Goal: Task Accomplishment & Management: Manage account settings

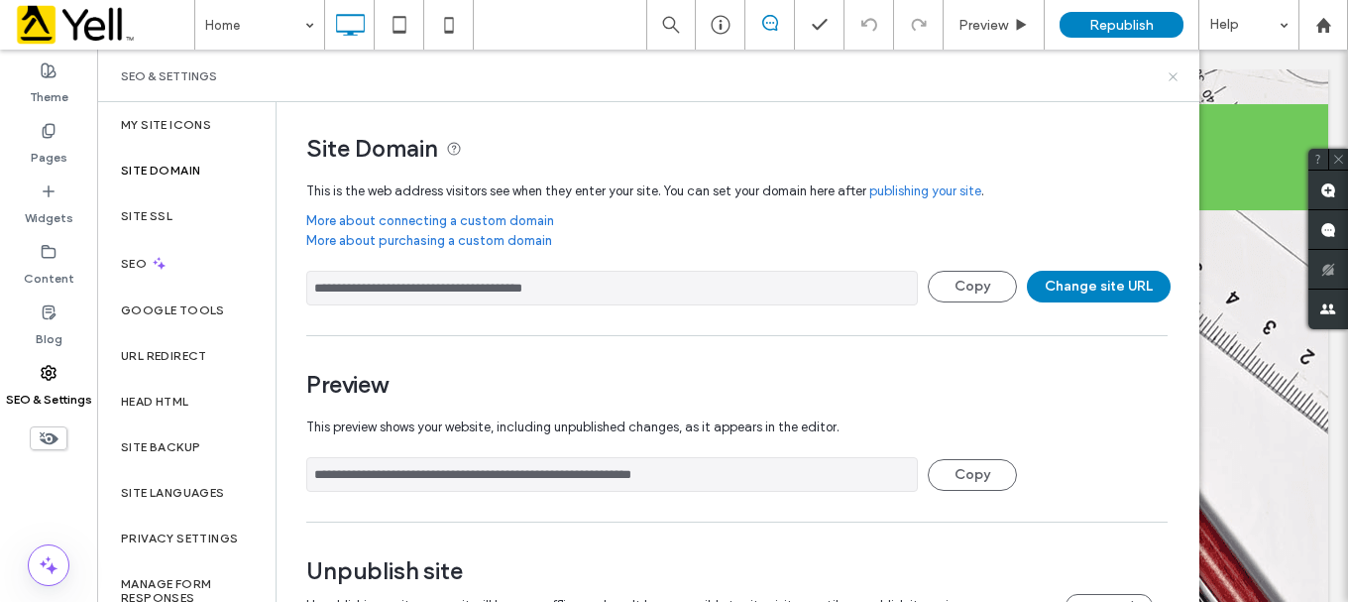
click at [1170, 75] on icon at bounding box center [1173, 76] width 15 height 15
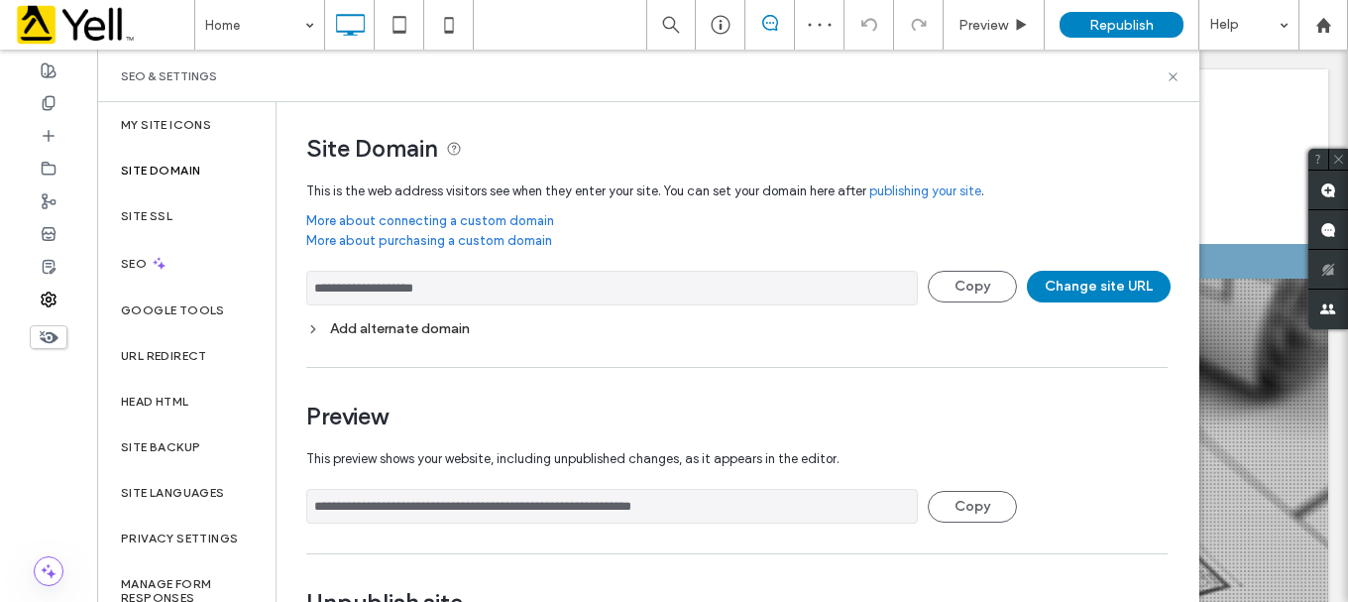
click at [428, 328] on div "Add alternate domain" at bounding box center [736, 328] width 861 height 17
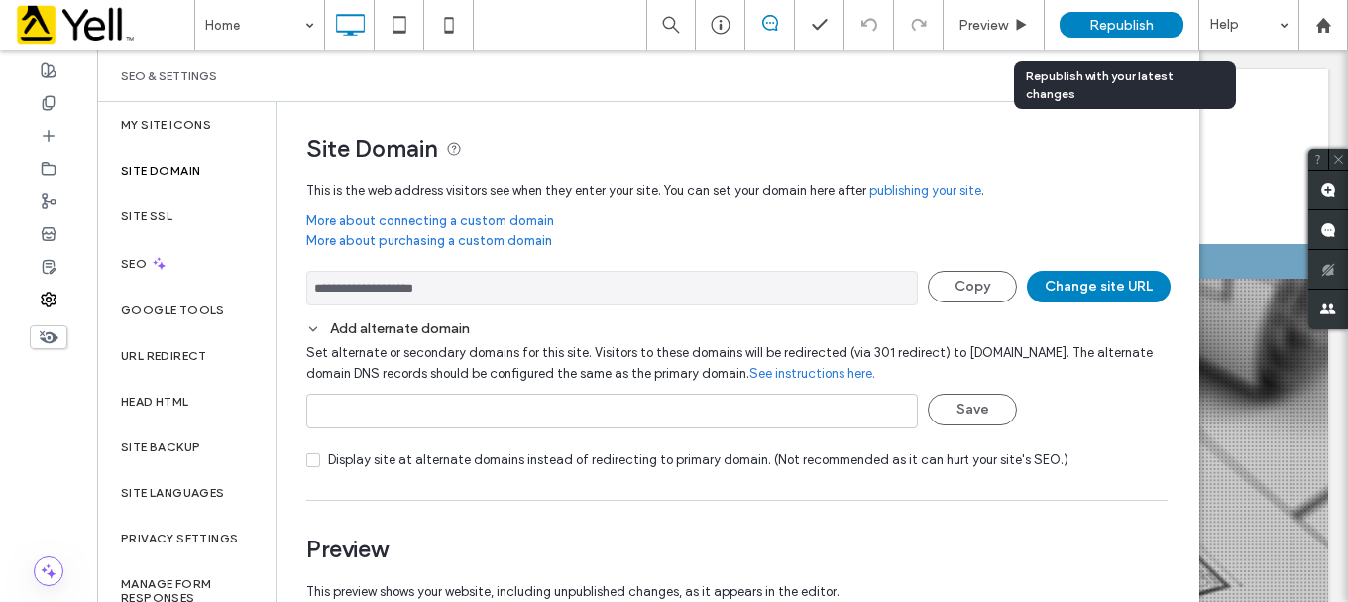
click at [1147, 20] on span "Republish" at bounding box center [1121, 25] width 64 height 17
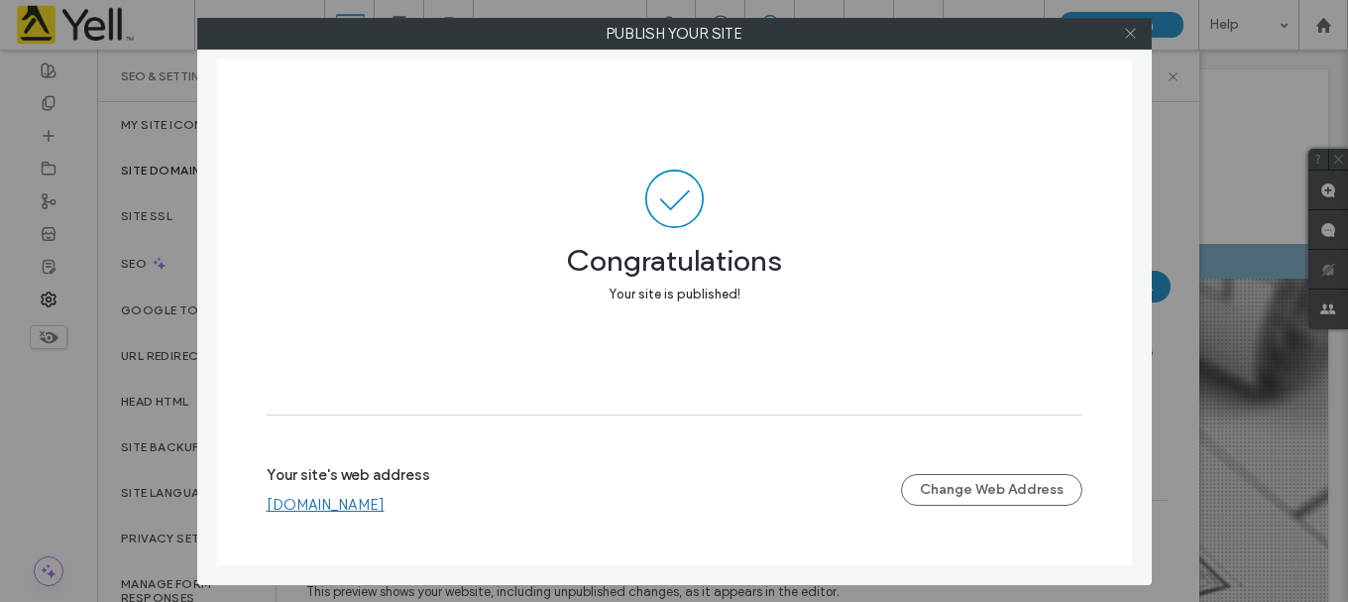
click at [1131, 28] on icon at bounding box center [1130, 33] width 15 height 15
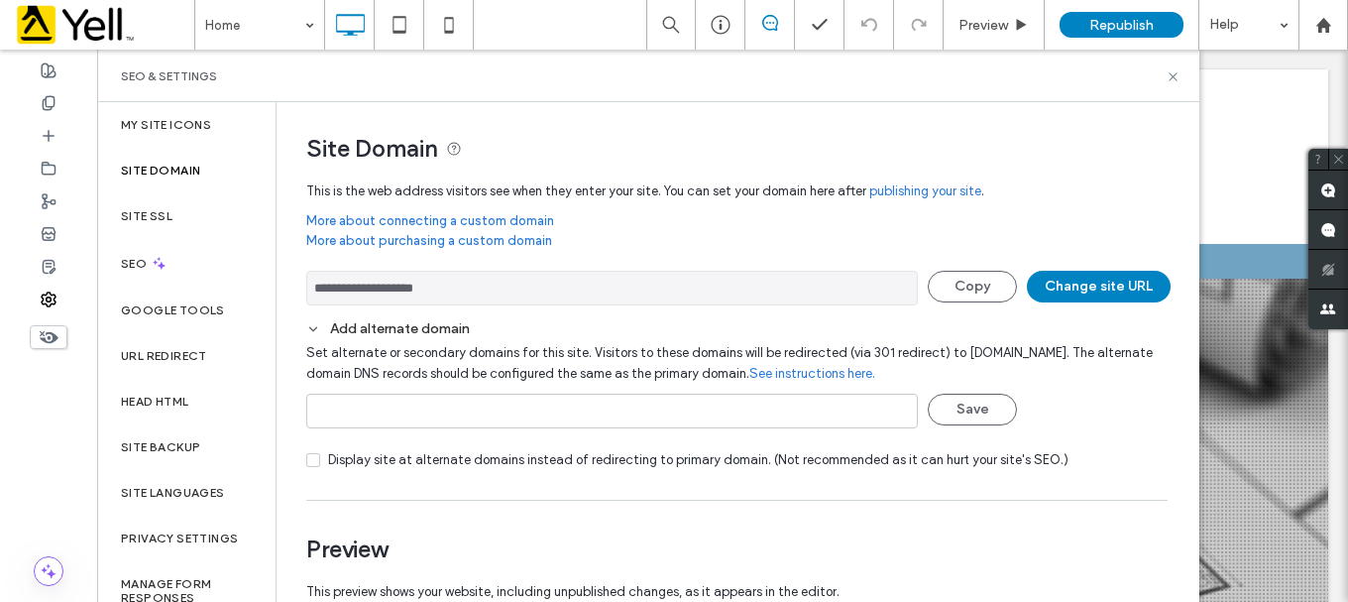
click at [541, 285] on input "**********" at bounding box center [612, 288] width 612 height 35
click at [155, 221] on label "Site SSL" at bounding box center [147, 216] width 52 height 14
